Goal: Information Seeking & Learning: Learn about a topic

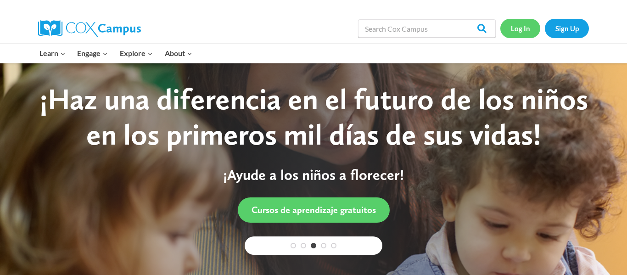
click at [523, 34] on link "Log In" at bounding box center [520, 28] width 40 height 19
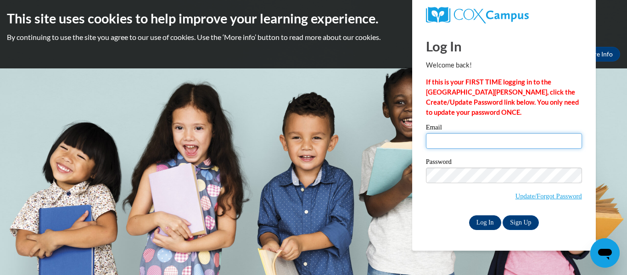
type input "[EMAIL_ADDRESS][DOMAIN_NAME]"
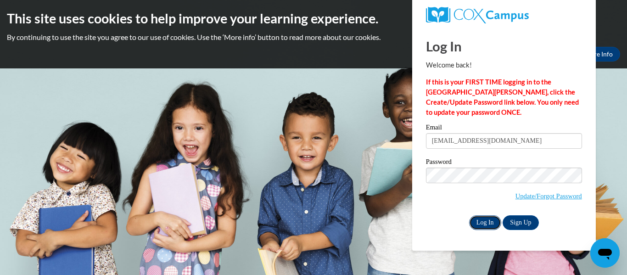
click at [482, 222] on input "Log In" at bounding box center [485, 222] width 32 height 15
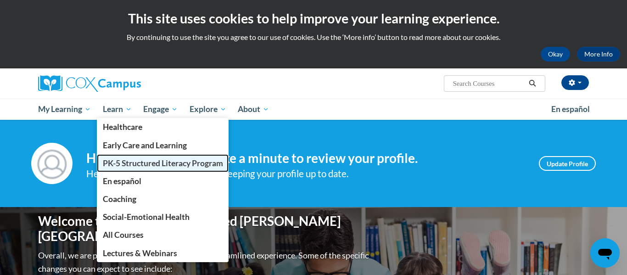
click at [141, 165] on span "PK-5 Structured Literacy Program" at bounding box center [163, 163] width 120 height 10
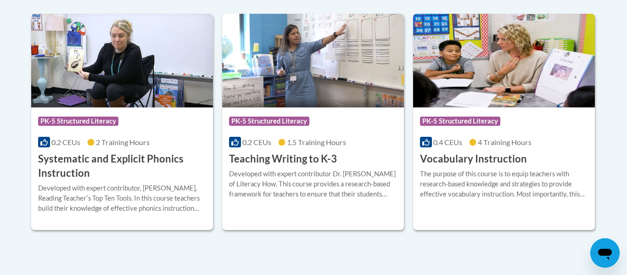
scroll to position [1098, 0]
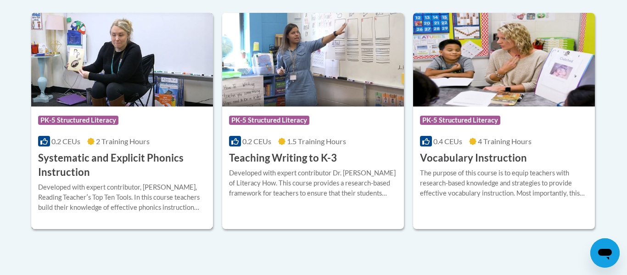
click at [66, 161] on h3 "Systematic and Explicit Phonics Instruction" at bounding box center [122, 165] width 168 height 28
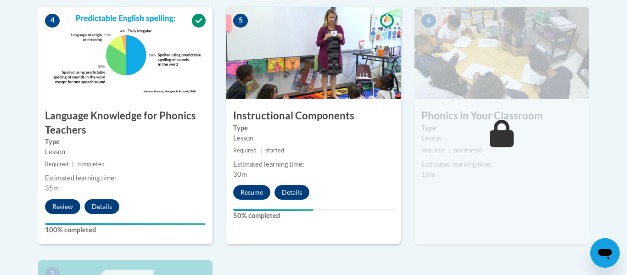
scroll to position [535, 0]
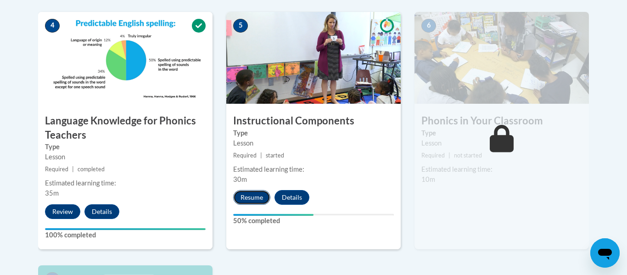
click at [247, 197] on button "Resume" at bounding box center [251, 197] width 37 height 15
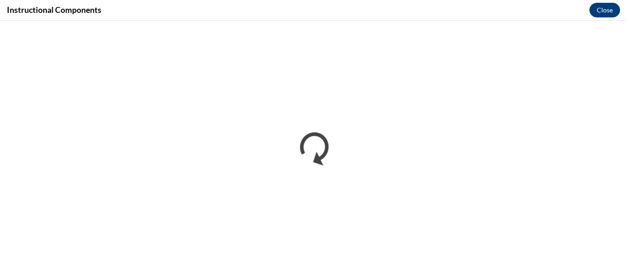
scroll to position [0, 0]
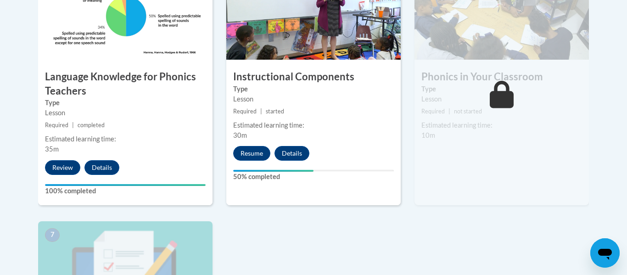
scroll to position [590, 0]
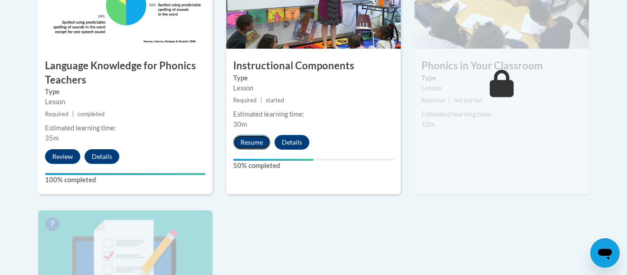
click at [261, 143] on button "Resume" at bounding box center [251, 142] width 37 height 15
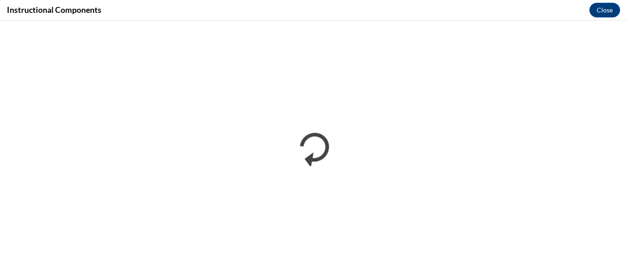
scroll to position [0, 0]
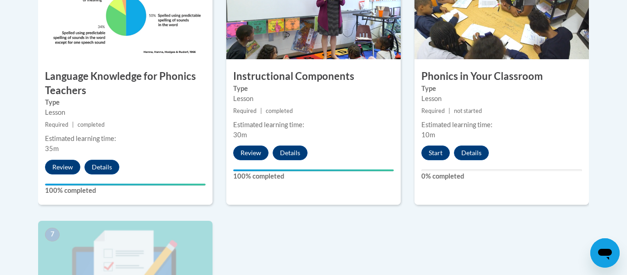
scroll to position [595, 0]
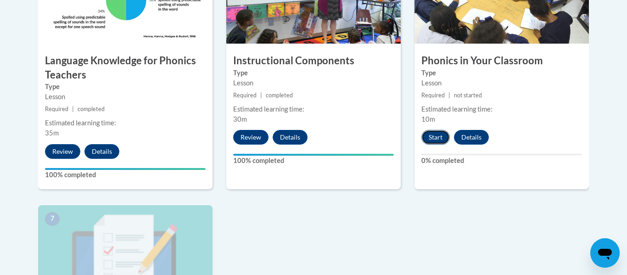
click at [440, 136] on button "Start" at bounding box center [435, 137] width 28 height 15
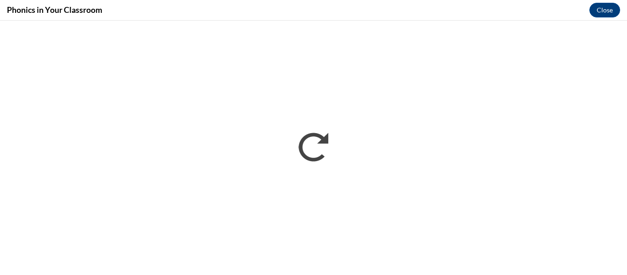
scroll to position [0, 0]
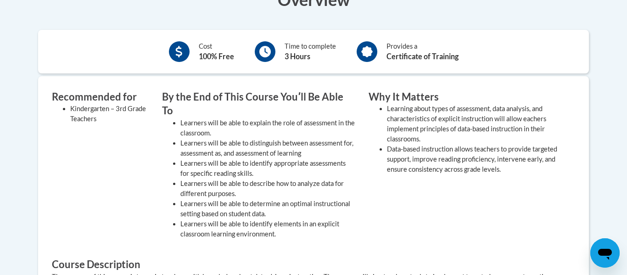
scroll to position [316, 0]
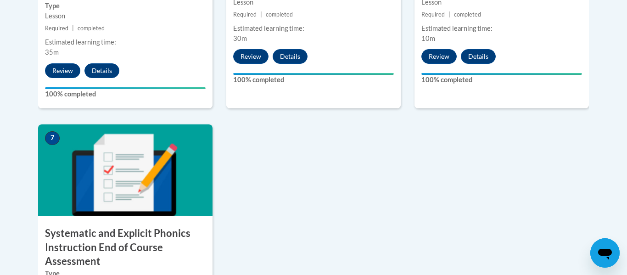
scroll to position [774, 0]
